Goal: Check status: Check status

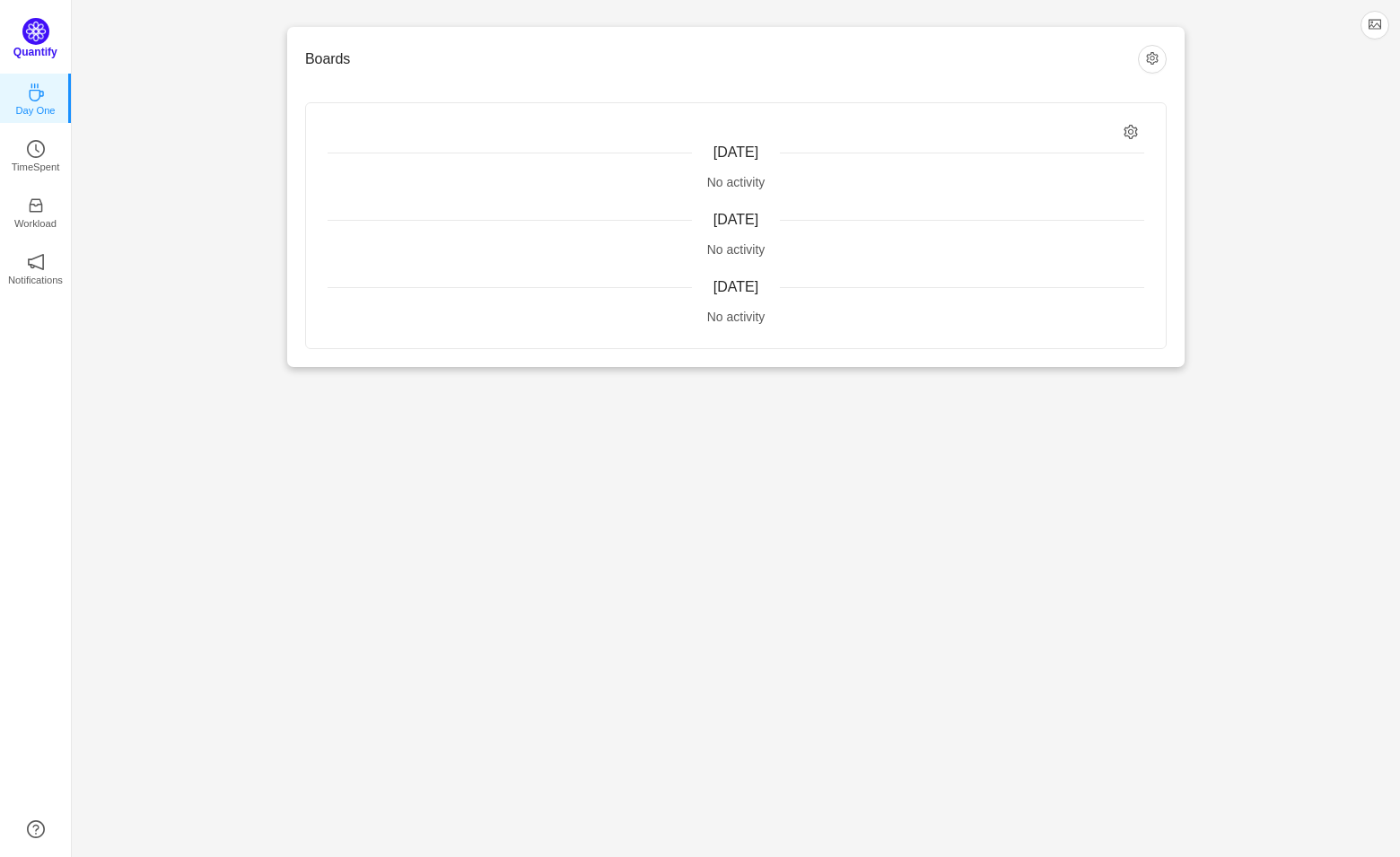
click at [37, 40] on img at bounding box center [36, 31] width 27 height 27
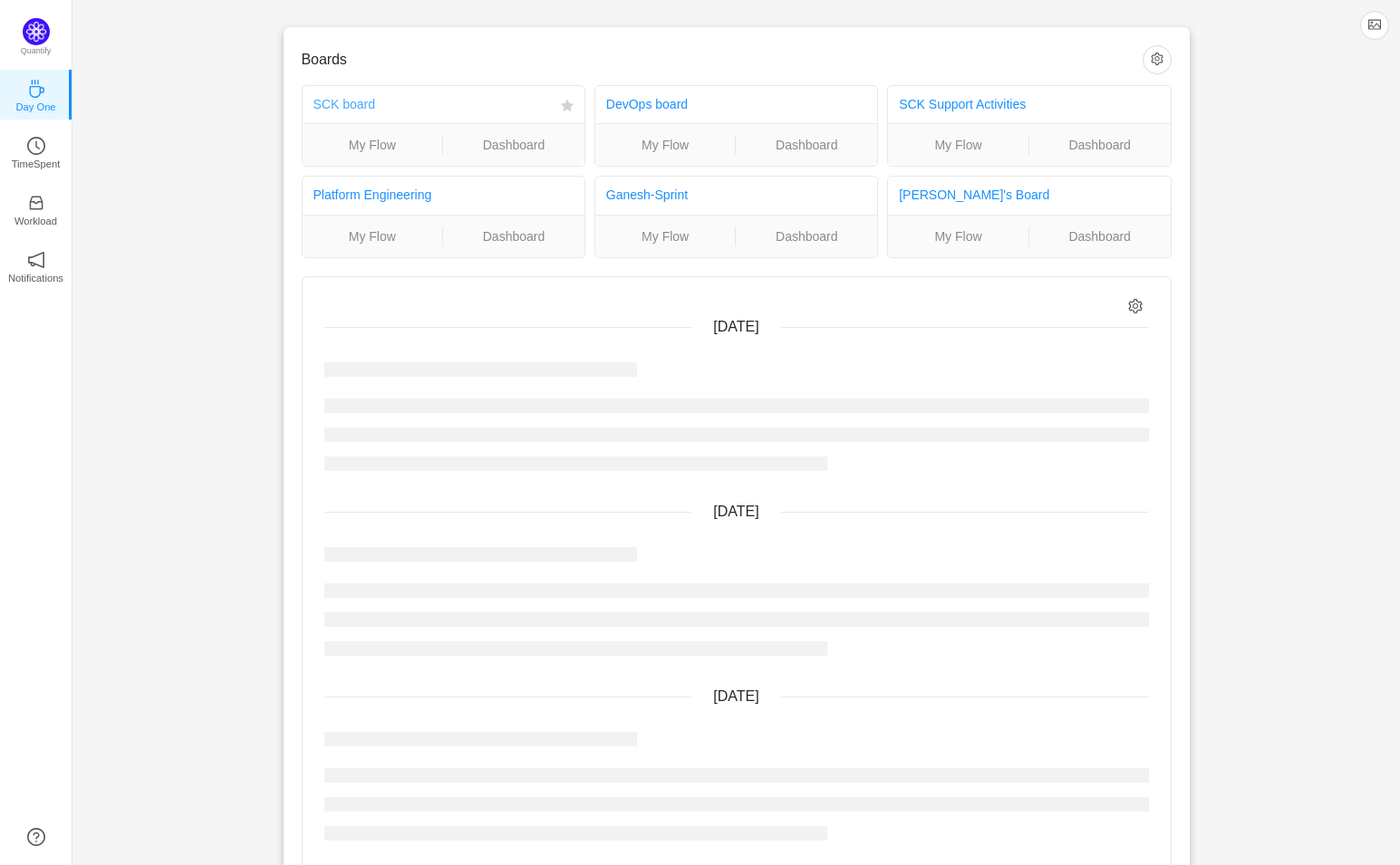
click at [339, 106] on link "SCK board" at bounding box center [344, 103] width 61 height 14
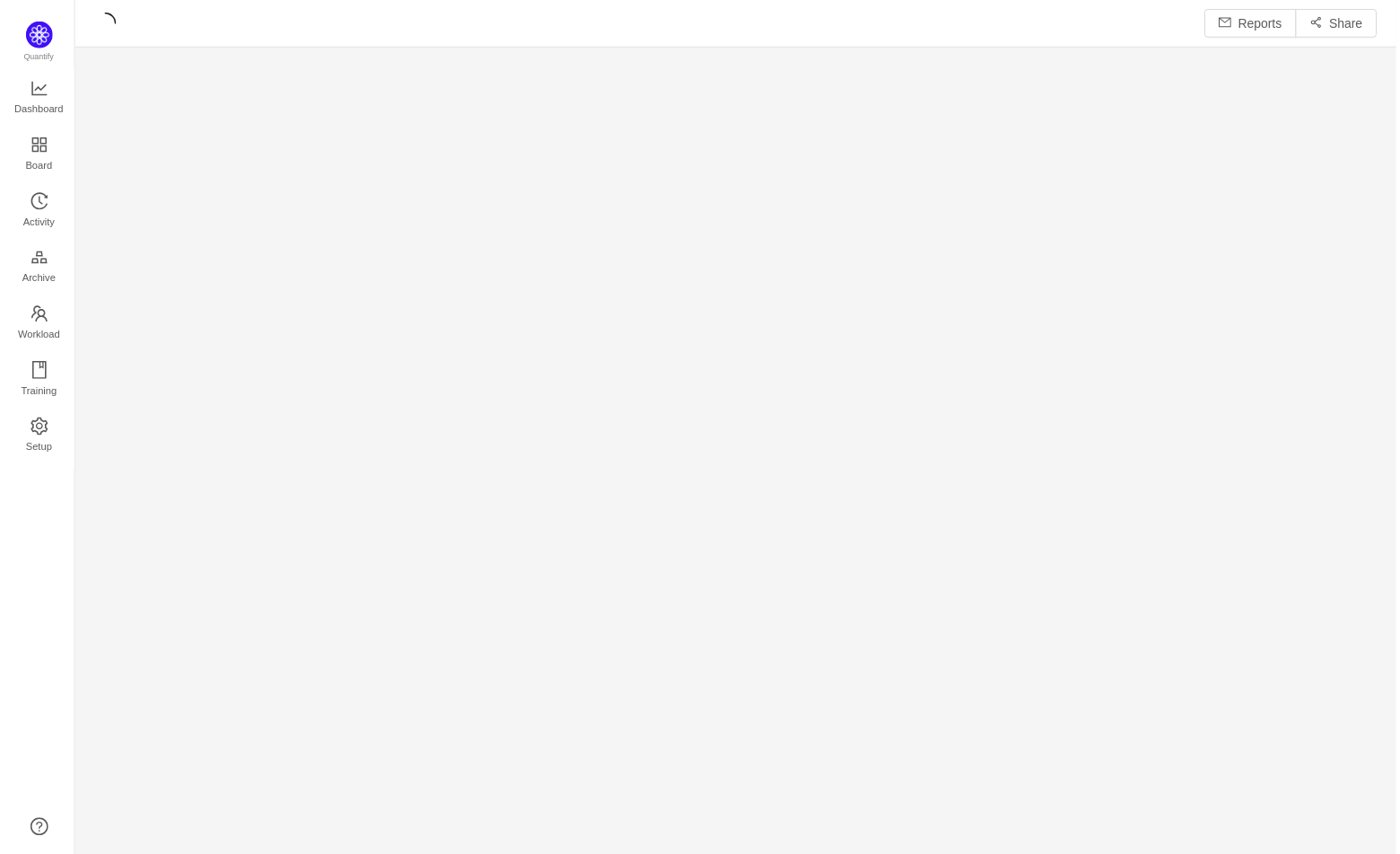
scroll to position [831, 1288]
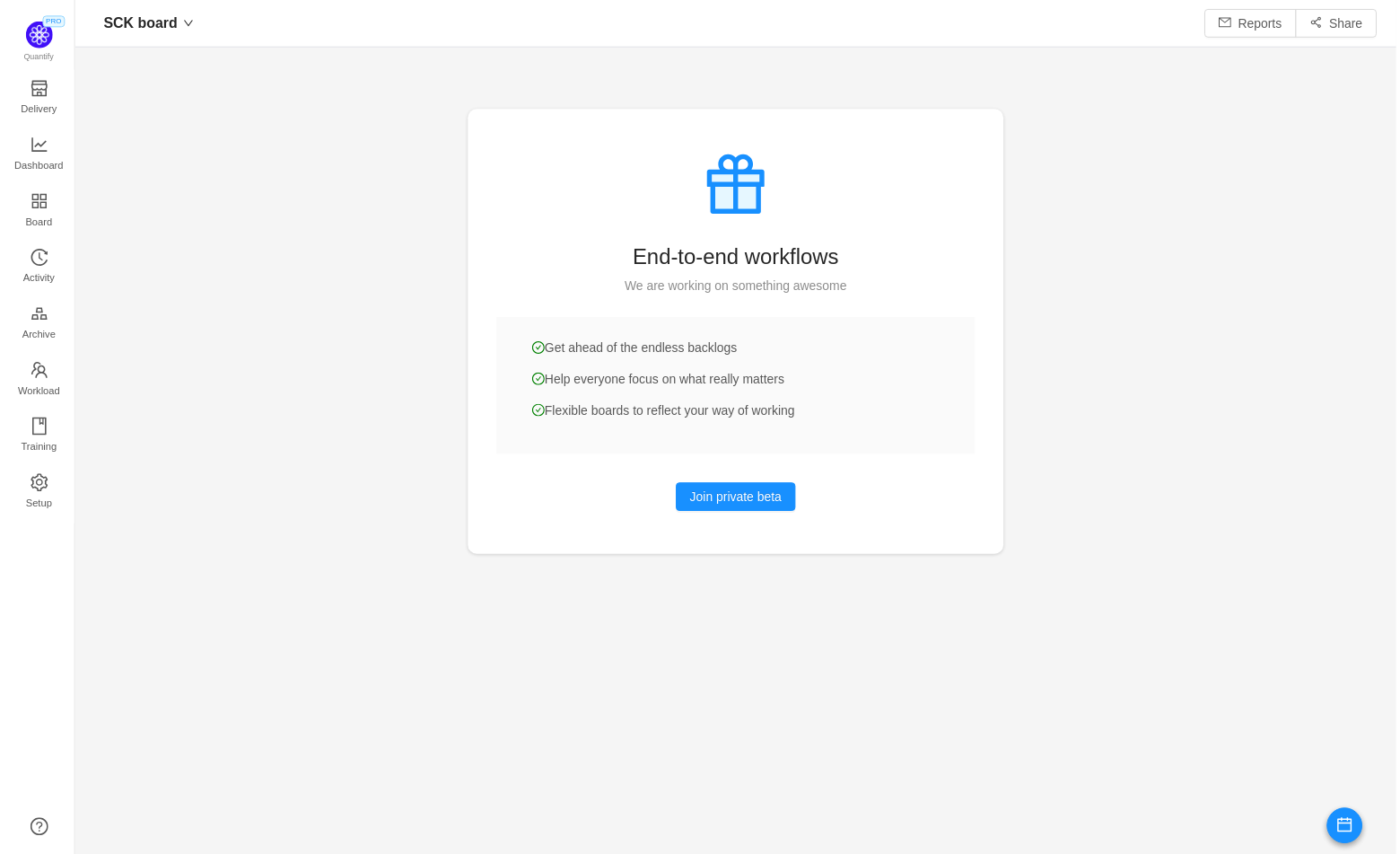
scroll to position [826, 1288]
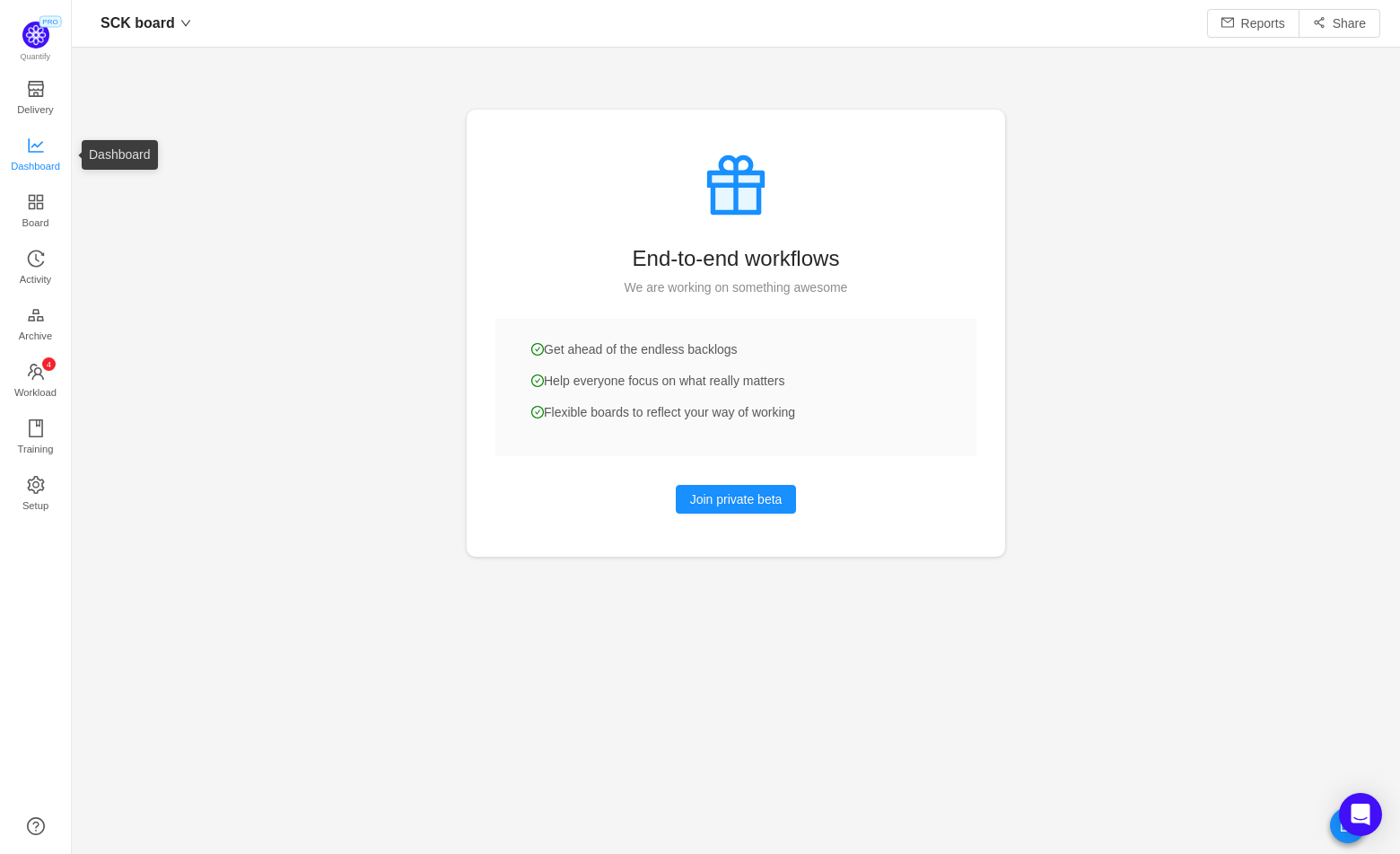
click at [44, 167] on span "Dashboard" at bounding box center [35, 166] width 49 height 36
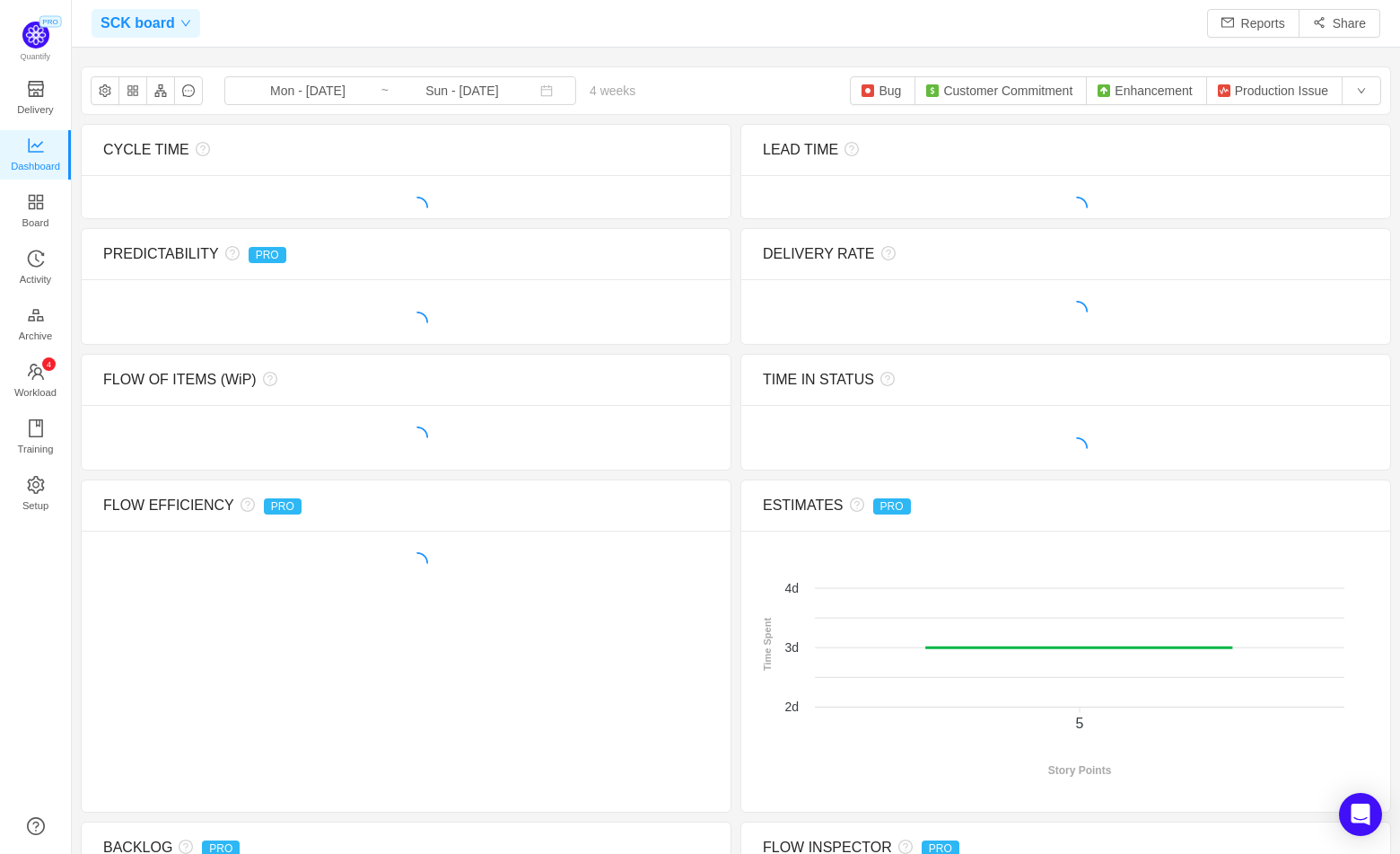
click at [182, 27] on icon "icon: down" at bounding box center [185, 23] width 10 height 10
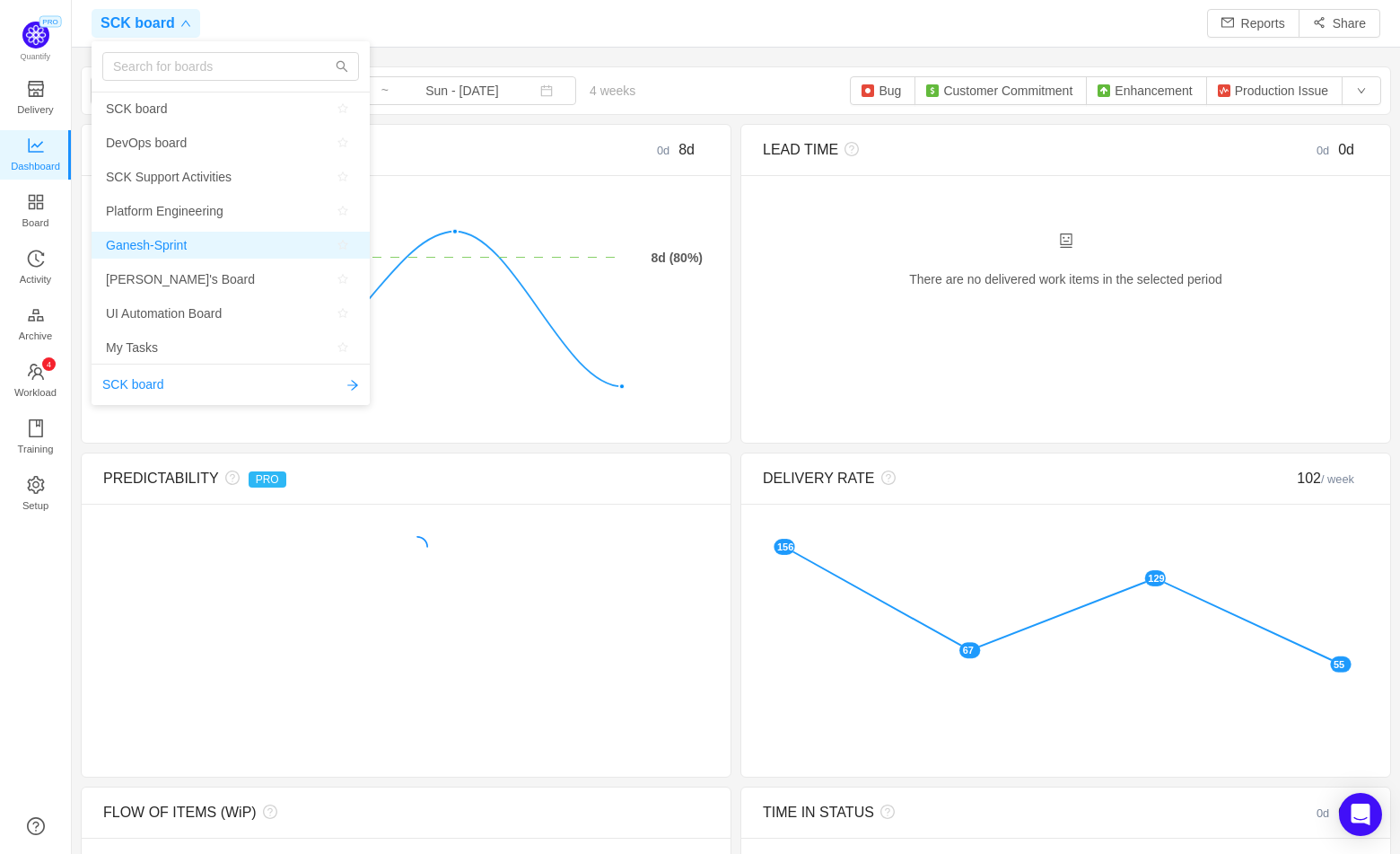
click at [177, 245] on span "Ganesh-Sprint" at bounding box center [146, 245] width 81 height 27
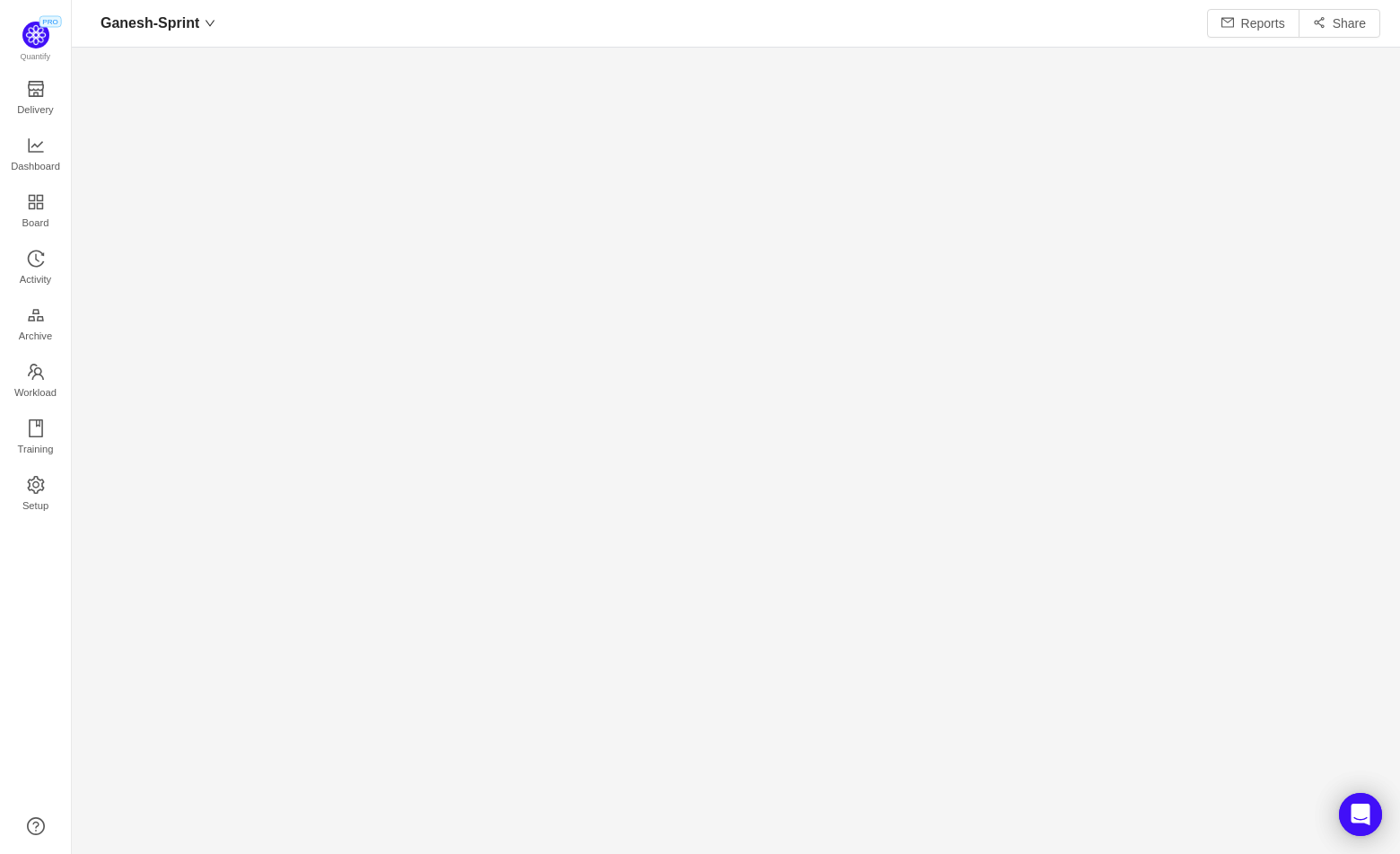
scroll to position [826, 1288]
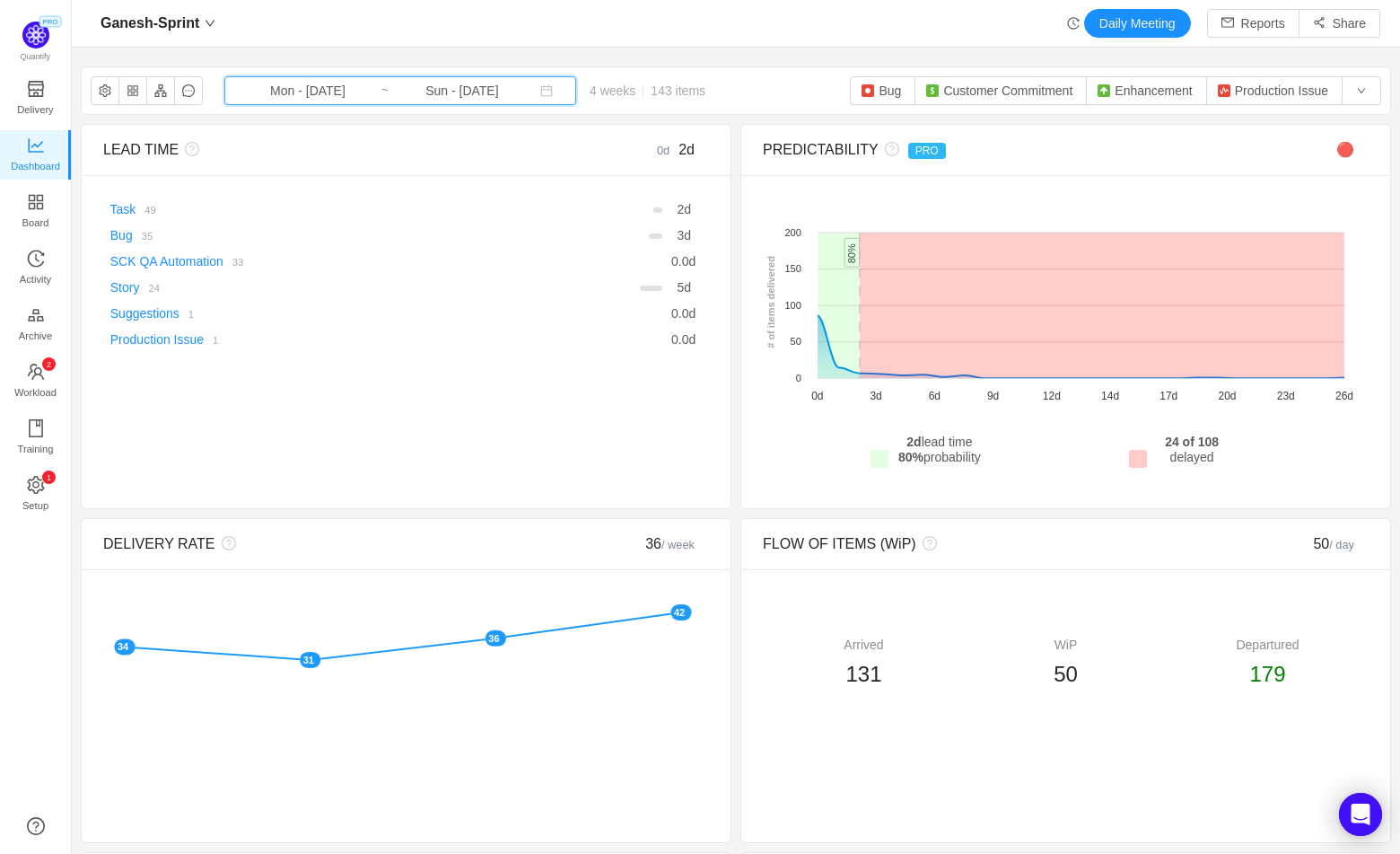
click at [515, 98] on span "Mon - Aug 18, 2025 ~ Sun - Sep 14, 2025" at bounding box center [400, 90] width 352 height 28
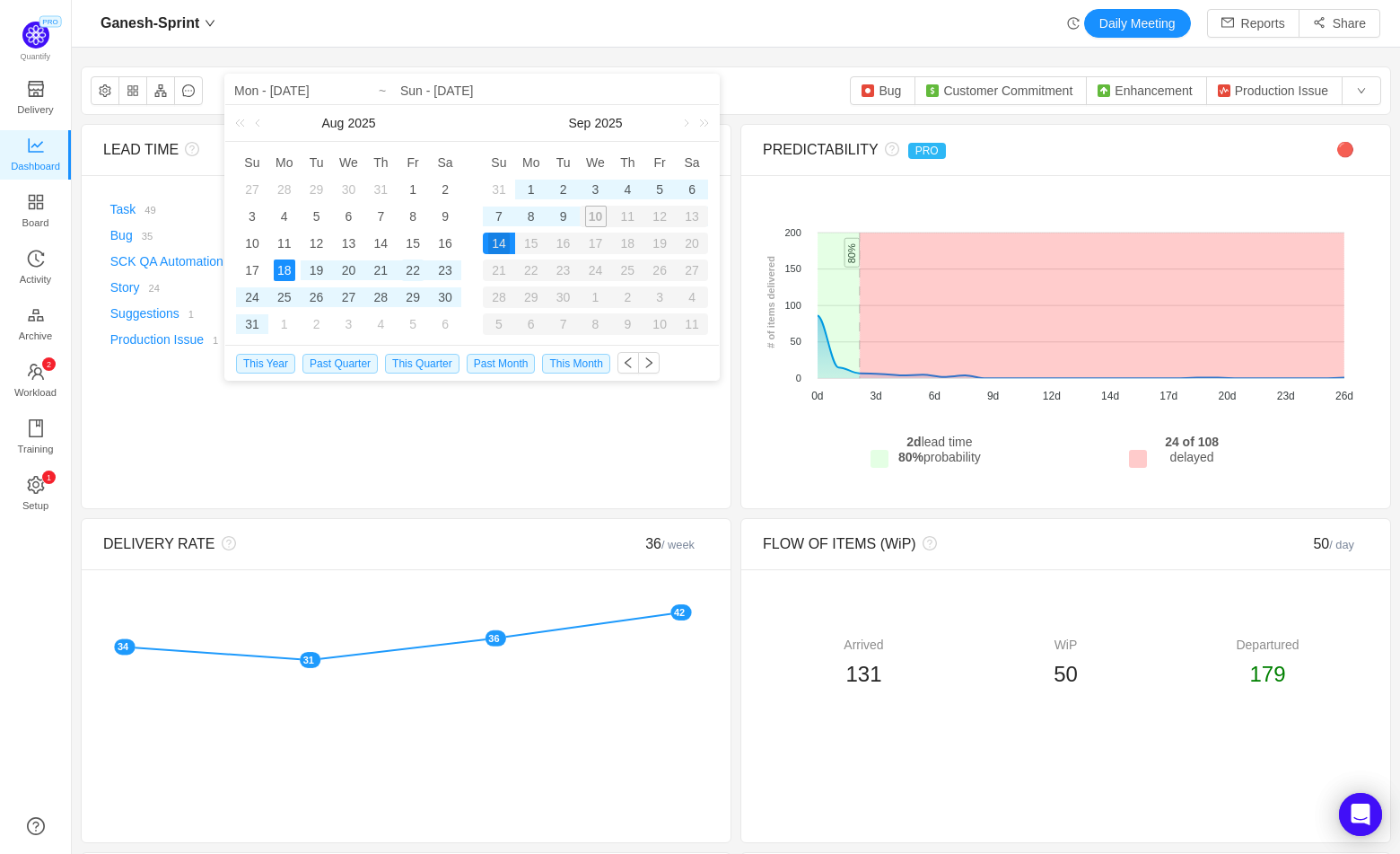
click at [413, 274] on div "22" at bounding box center [413, 269] width 22 height 22
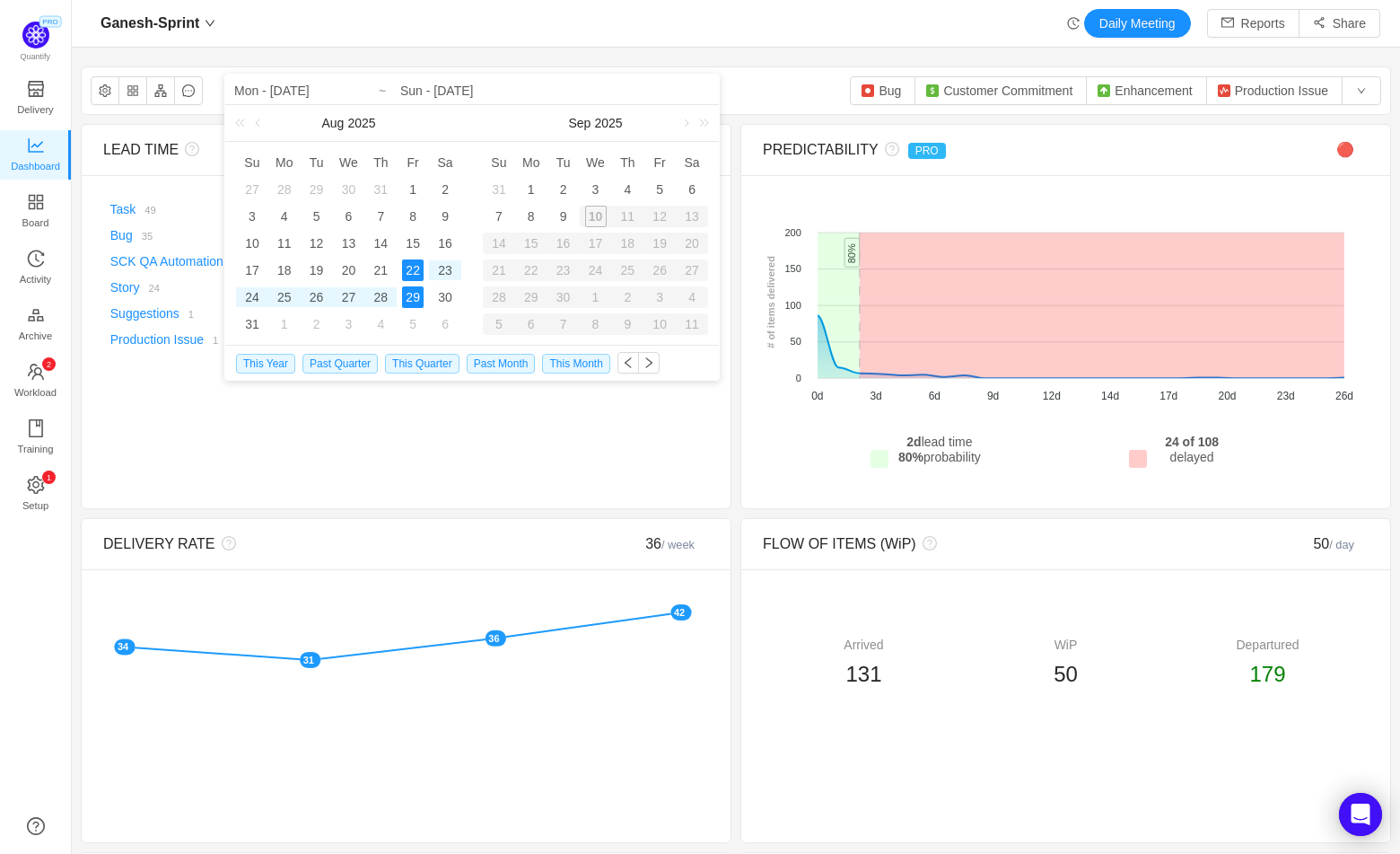
click at [409, 292] on div "29" at bounding box center [413, 297] width 22 height 22
type input "Fri - Aug 22, 2025"
type input "Fri - Aug 29, 2025"
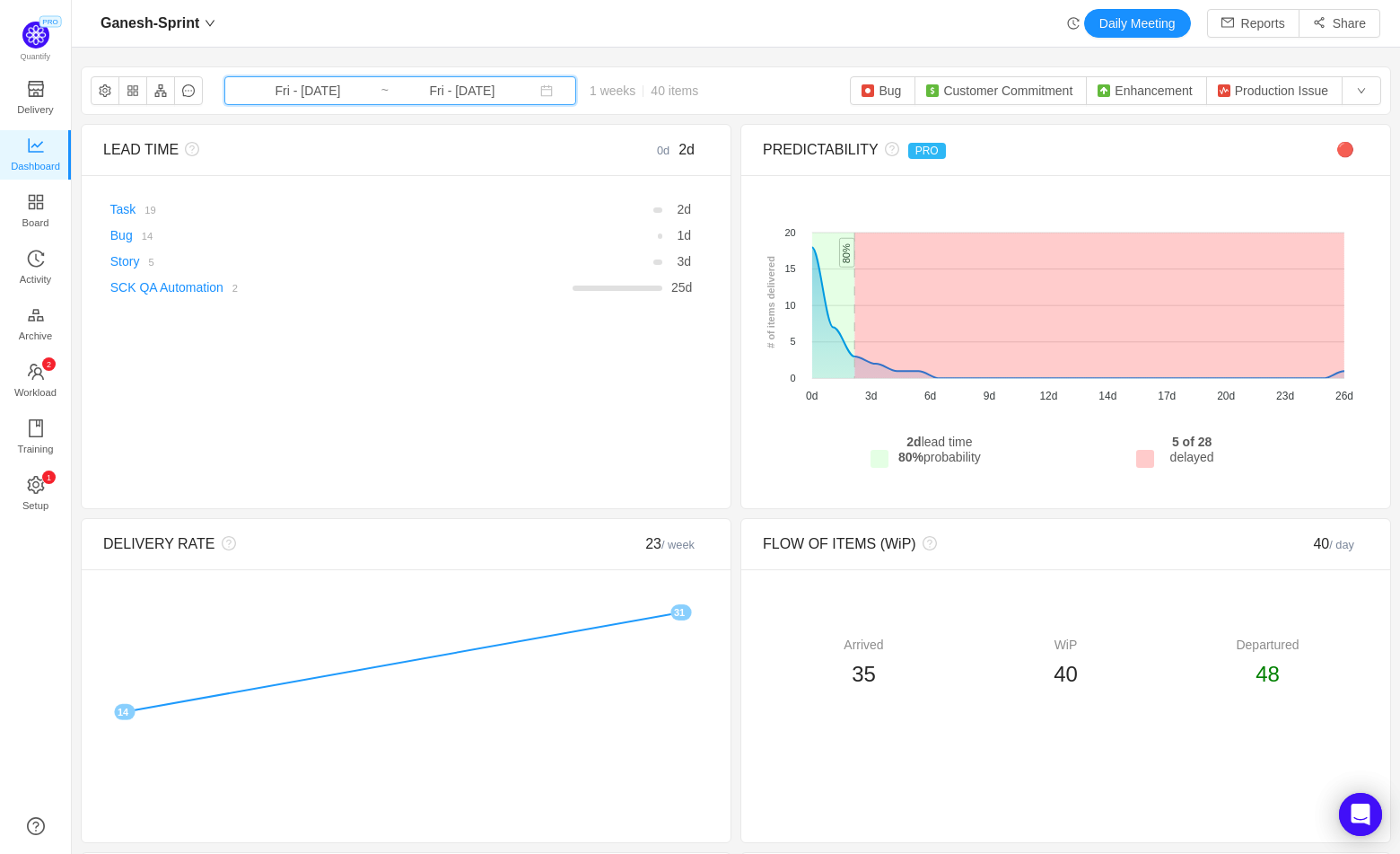
click at [510, 98] on span "Fri - Aug 22, 2025 ~ Fri - Aug 29, 2025" at bounding box center [400, 90] width 352 height 28
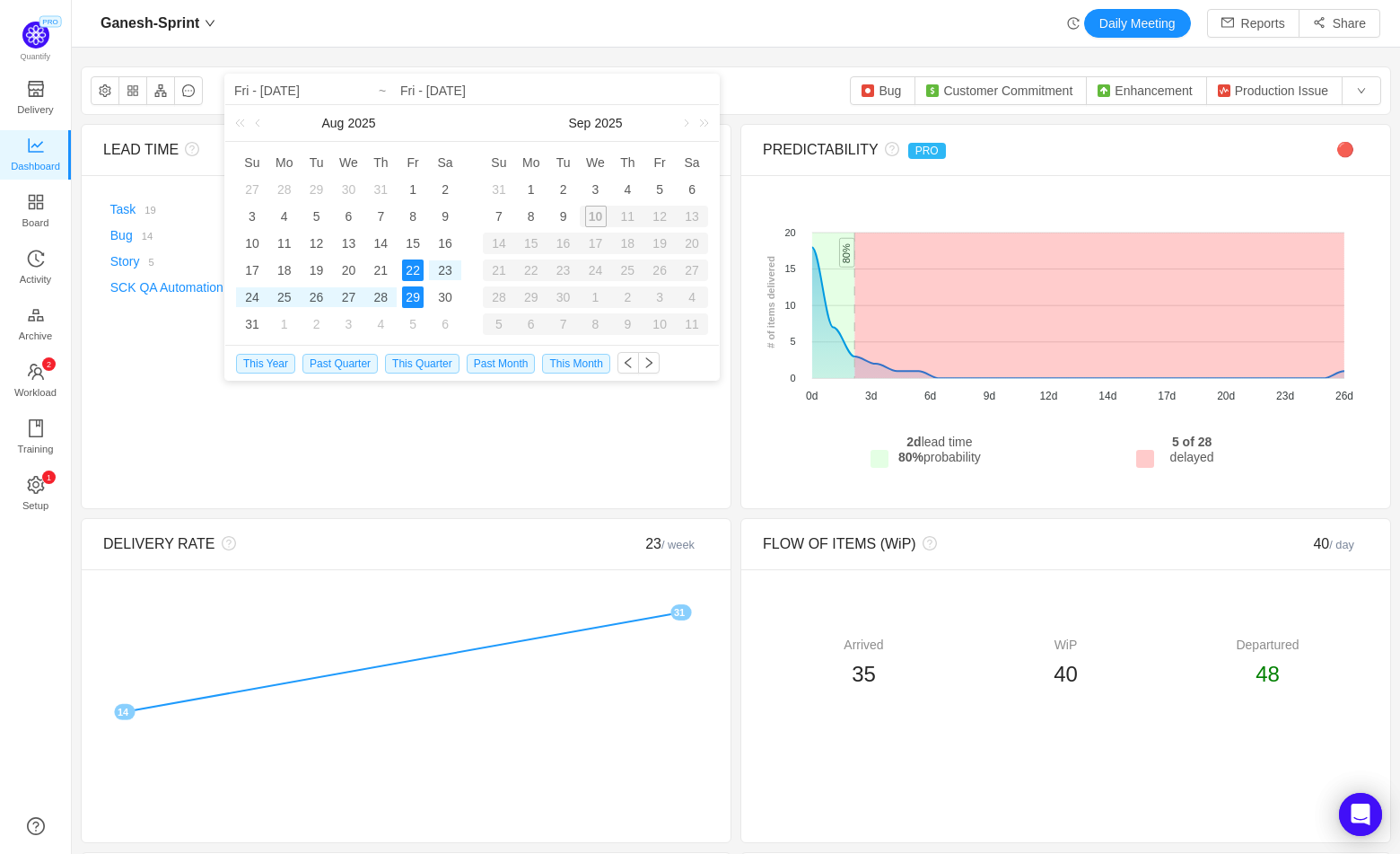
click at [416, 295] on div "29" at bounding box center [413, 297] width 22 height 22
click at [656, 186] on div "5" at bounding box center [659, 189] width 22 height 22
type input "Fri - Aug 29, 2025"
type input "Fri - Sep 05, 2025"
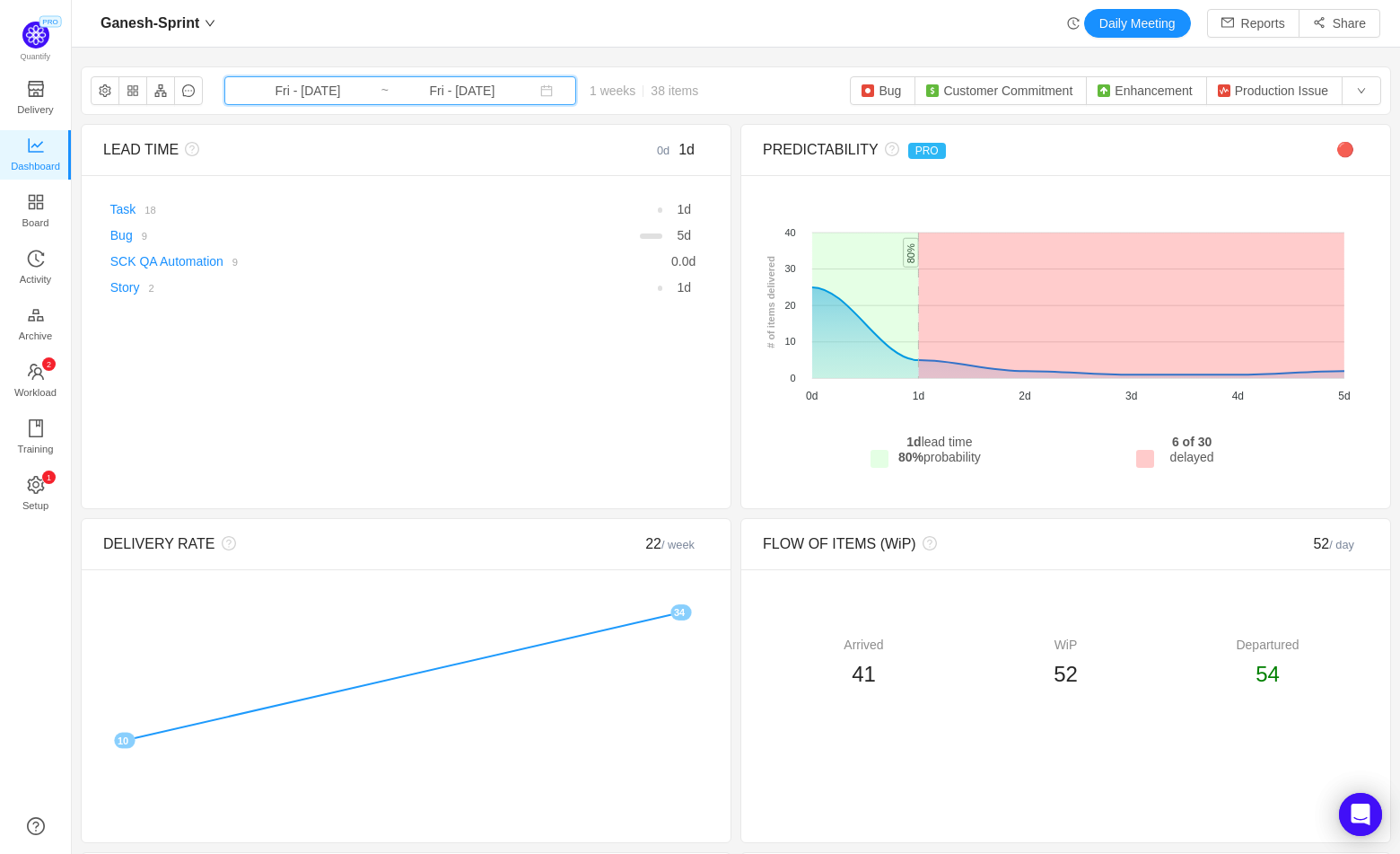
click at [540, 92] on icon "icon: calendar" at bounding box center [545, 90] width 12 height 12
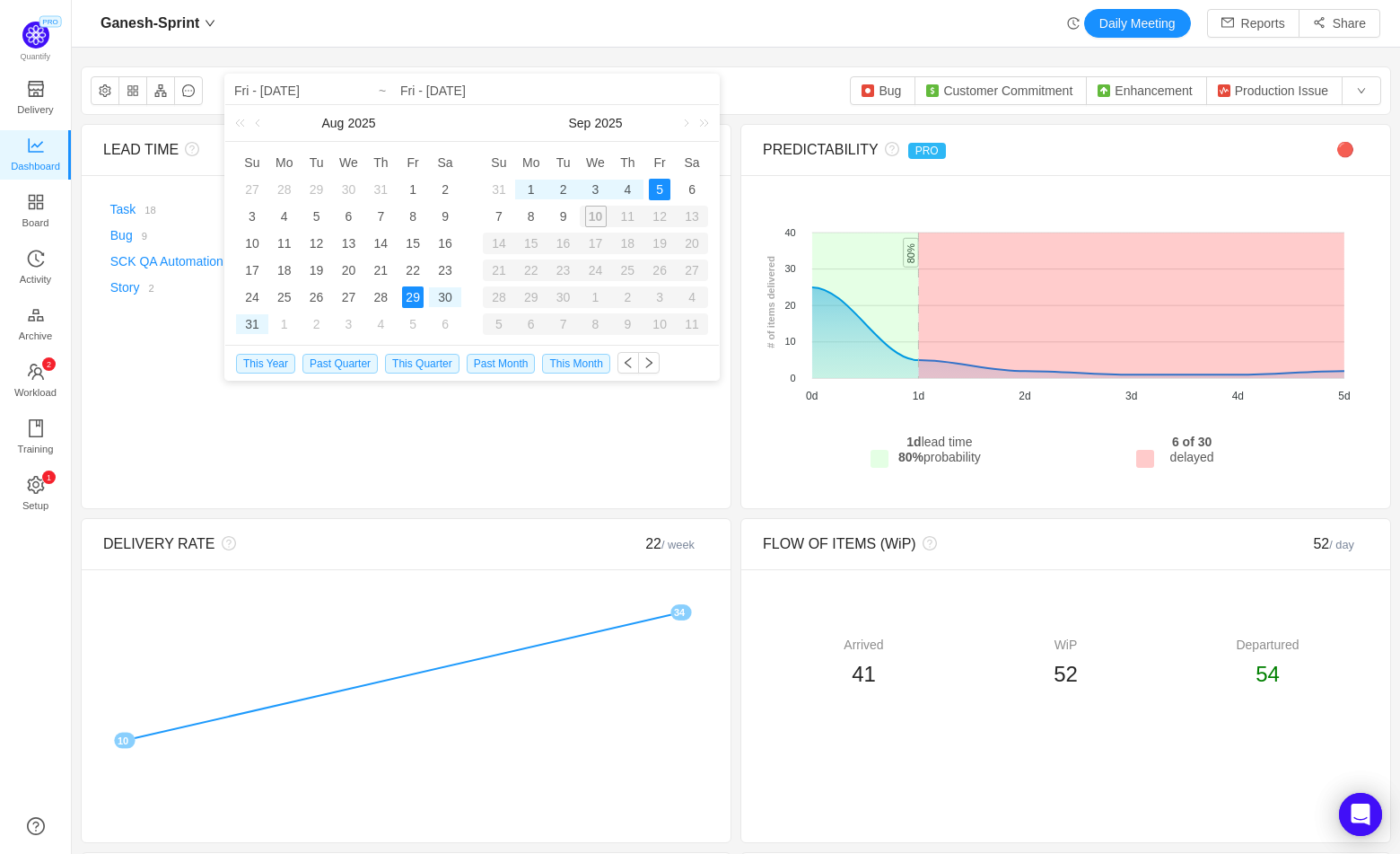
click at [662, 189] on div "5" at bounding box center [659, 189] width 22 height 22
click at [573, 215] on div "9" at bounding box center [563, 216] width 22 height 22
type input "Fri - Sep 05, 2025"
type input "Tue - Sep 09, 2025"
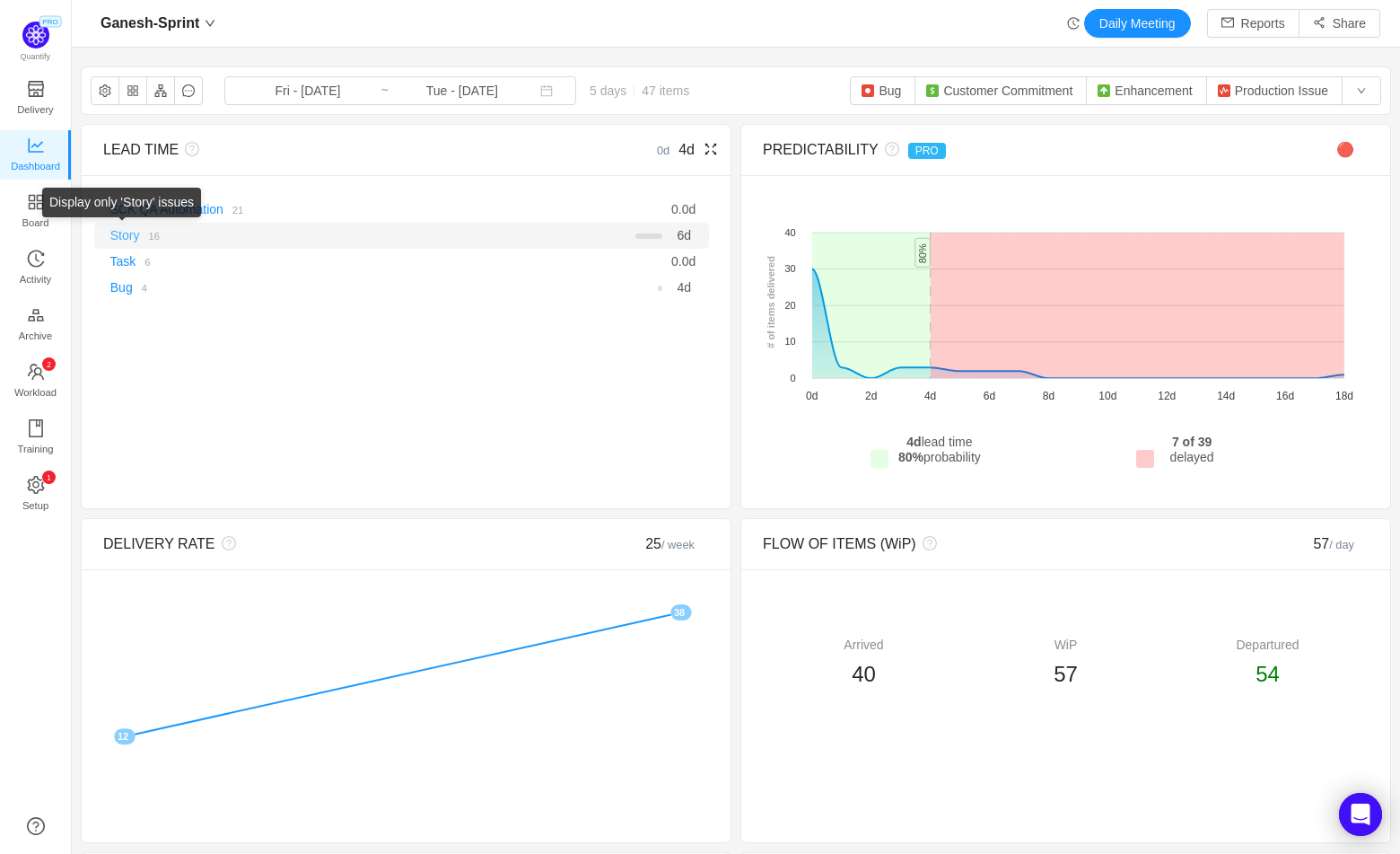
click at [139, 242] on link "Story" at bounding box center [124, 234] width 29 height 14
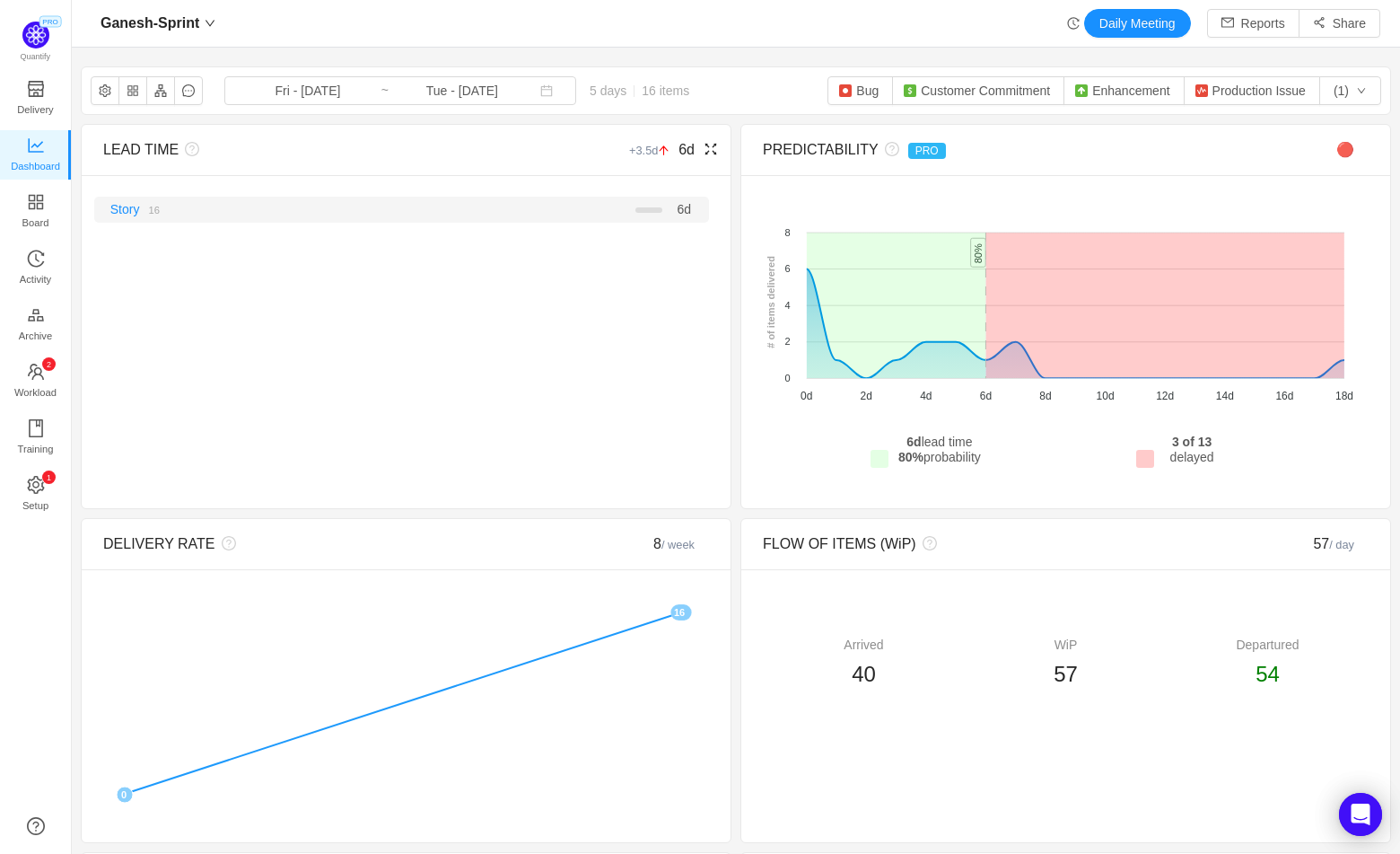
click at [157, 211] on small "16" at bounding box center [153, 210] width 10 height 10
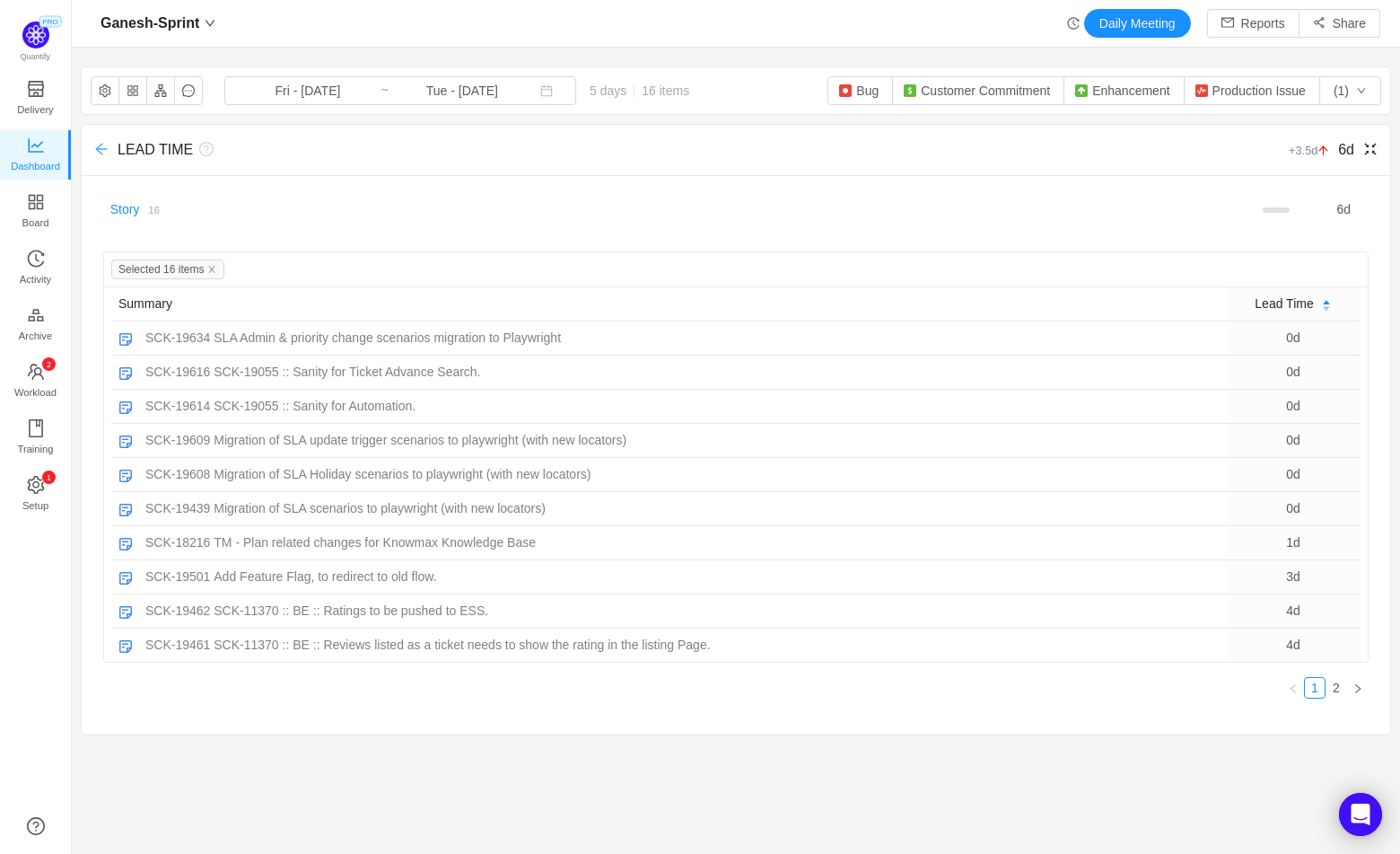
click at [101, 152] on icon "icon: arrow-left" at bounding box center [101, 148] width 14 height 14
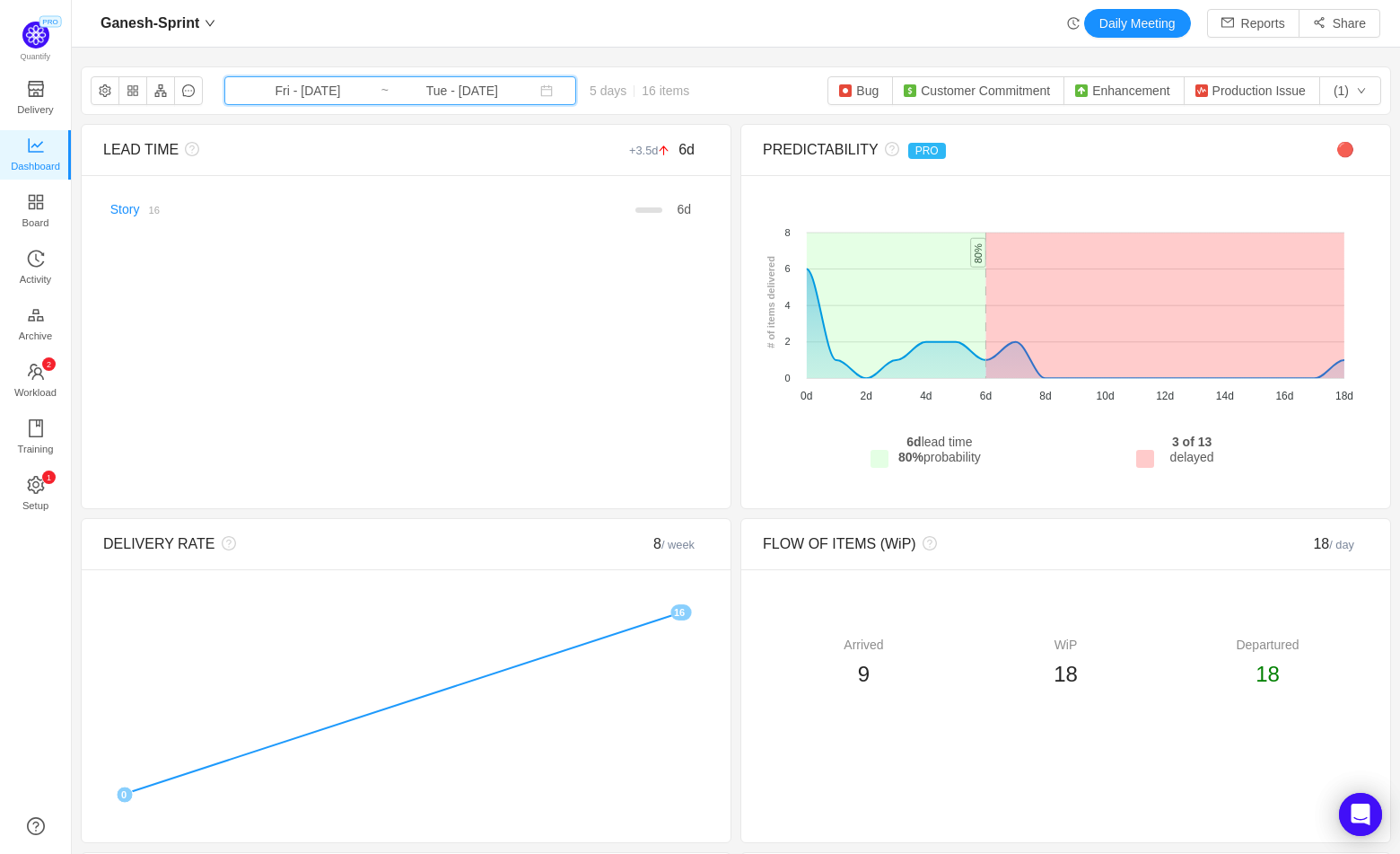
click at [540, 88] on icon "icon: calendar" at bounding box center [545, 90] width 12 height 12
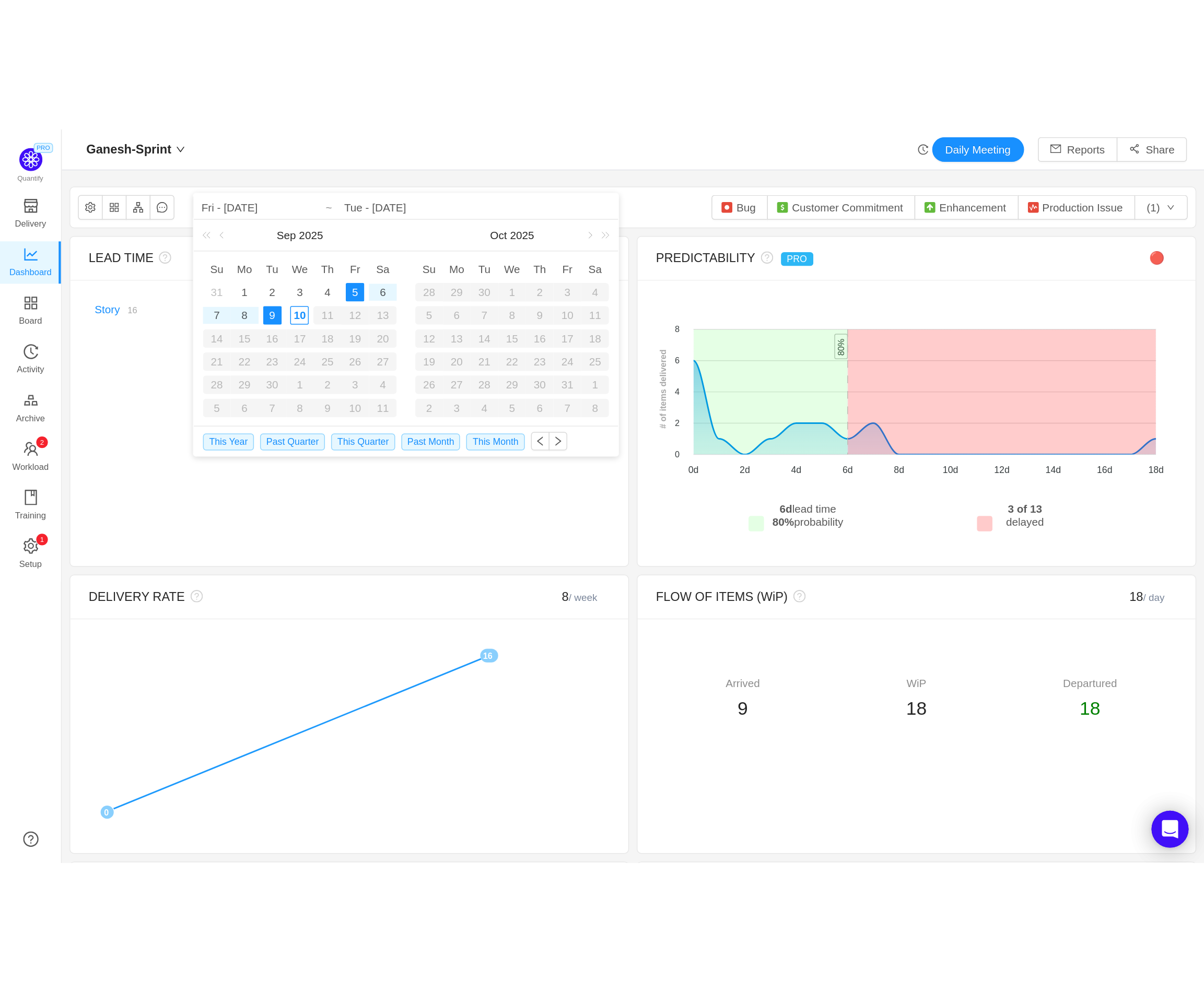
scroll to position [13, 13]
